Goal: Transaction & Acquisition: Subscribe to service/newsletter

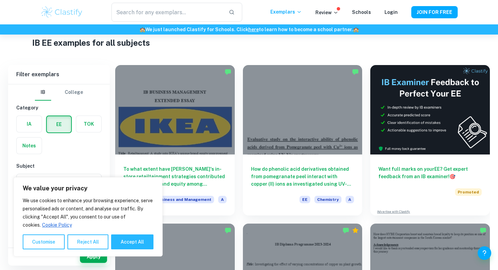
scroll to position [20, 0]
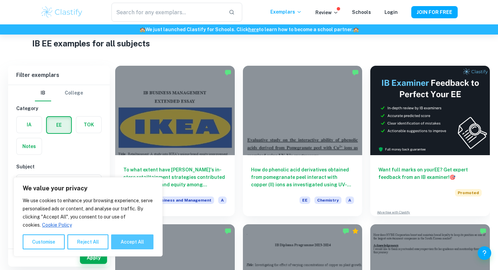
click at [127, 245] on button "Accept All" at bounding box center [132, 241] width 42 height 15
checkbox input "true"
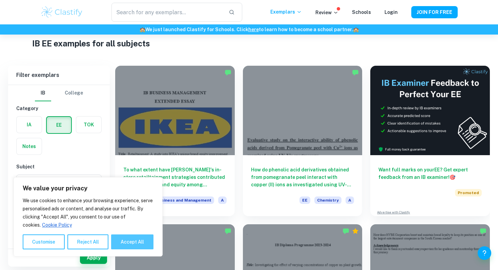
checkbox input "true"
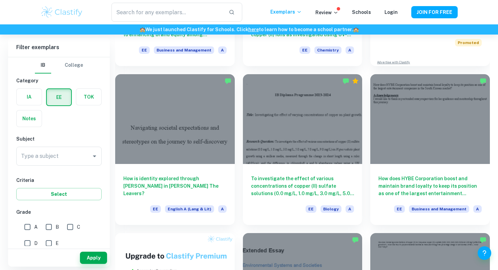
scroll to position [0, 0]
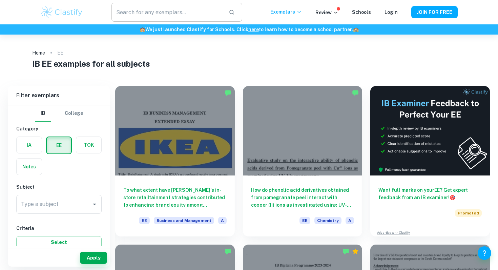
click at [167, 17] on input "text" at bounding box center [167, 12] width 112 height 19
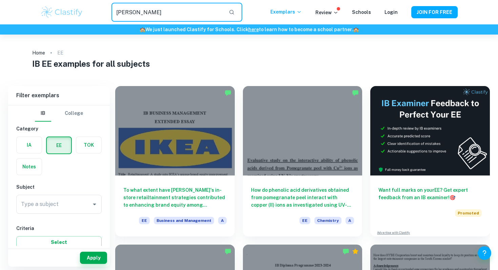
type input "[PERSON_NAME]"
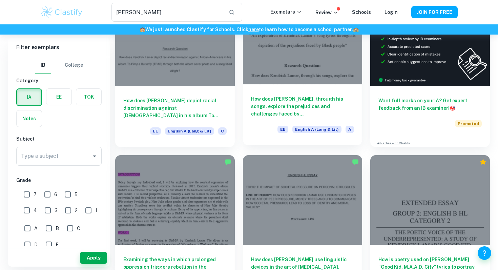
scroll to position [78, 0]
click at [282, 84] on div "How does [PERSON_NAME], through his songs, explore the prejudices and challenge…" at bounding box center [303, 114] width 120 height 61
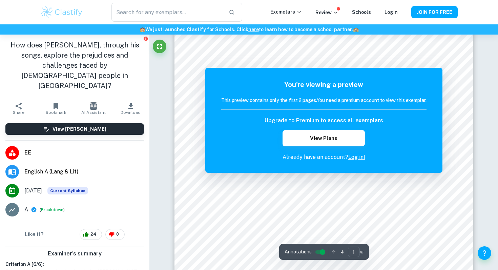
scroll to position [112, 0]
click at [160, 50] on icon "Fullscreen" at bounding box center [160, 46] width 8 height 8
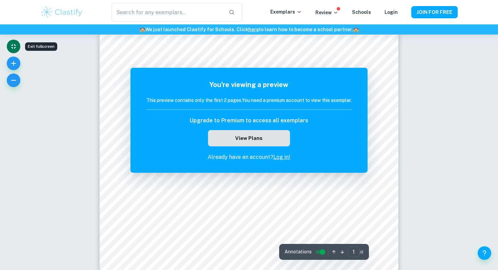
click at [234, 136] on button "View Plans" at bounding box center [249, 138] width 82 height 16
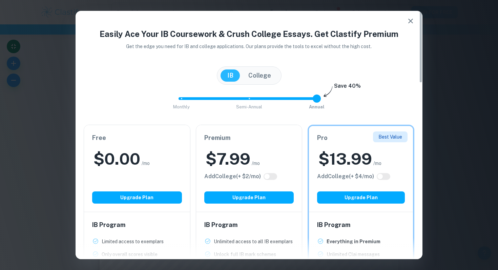
click at [408, 20] on icon "button" at bounding box center [411, 21] width 8 height 8
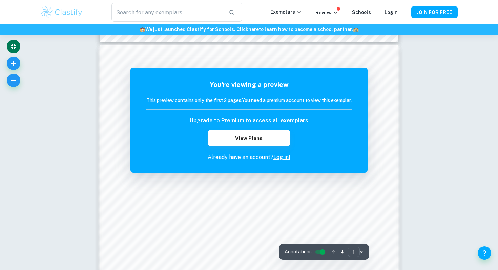
scroll to position [398, 0]
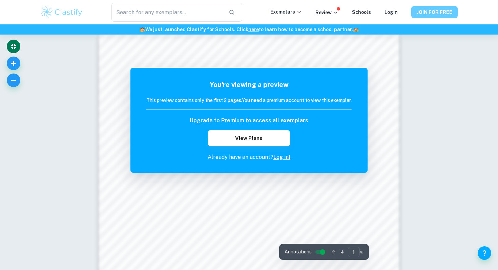
click at [438, 9] on button "JOIN FOR FREE" at bounding box center [434, 12] width 46 height 12
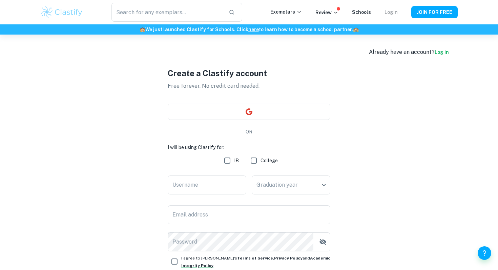
click at [391, 11] on link "Login" at bounding box center [391, 11] width 13 height 5
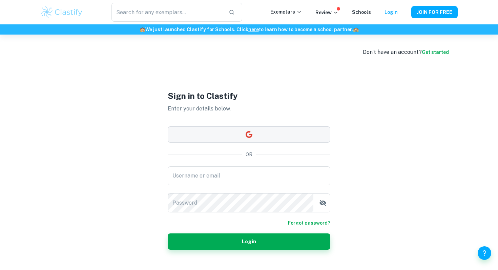
click at [263, 138] on button "button" at bounding box center [249, 134] width 163 height 16
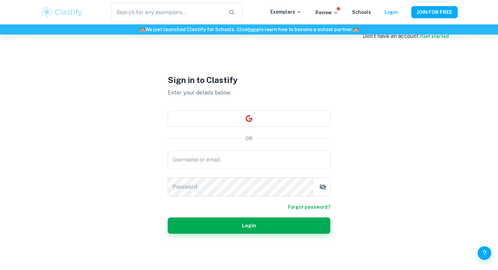
scroll to position [18, 0]
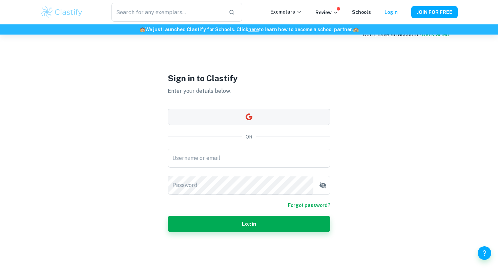
click at [261, 117] on button "button" at bounding box center [249, 117] width 163 height 16
